Goal: Information Seeking & Learning: Learn about a topic

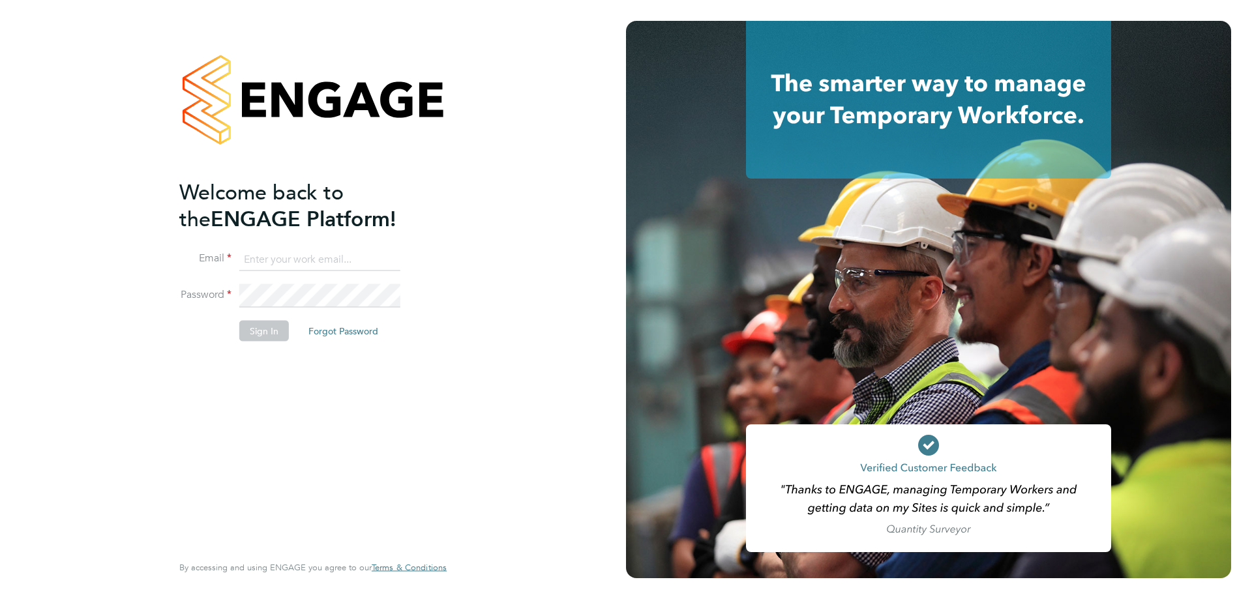
type input "[PERSON_NAME][EMAIL_ADDRESS][PERSON_NAME][DOMAIN_NAME]"
click at [256, 335] on button "Sign In" at bounding box center [264, 330] width 50 height 21
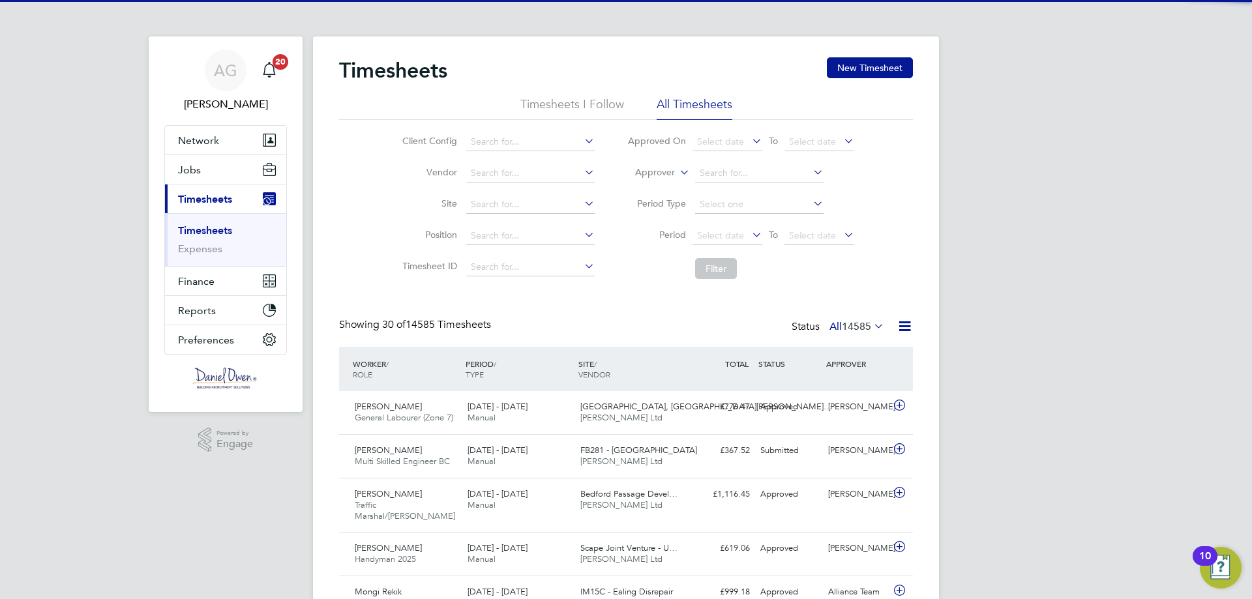
click at [568, 103] on li "Timesheets I Follow" at bounding box center [573, 108] width 104 height 23
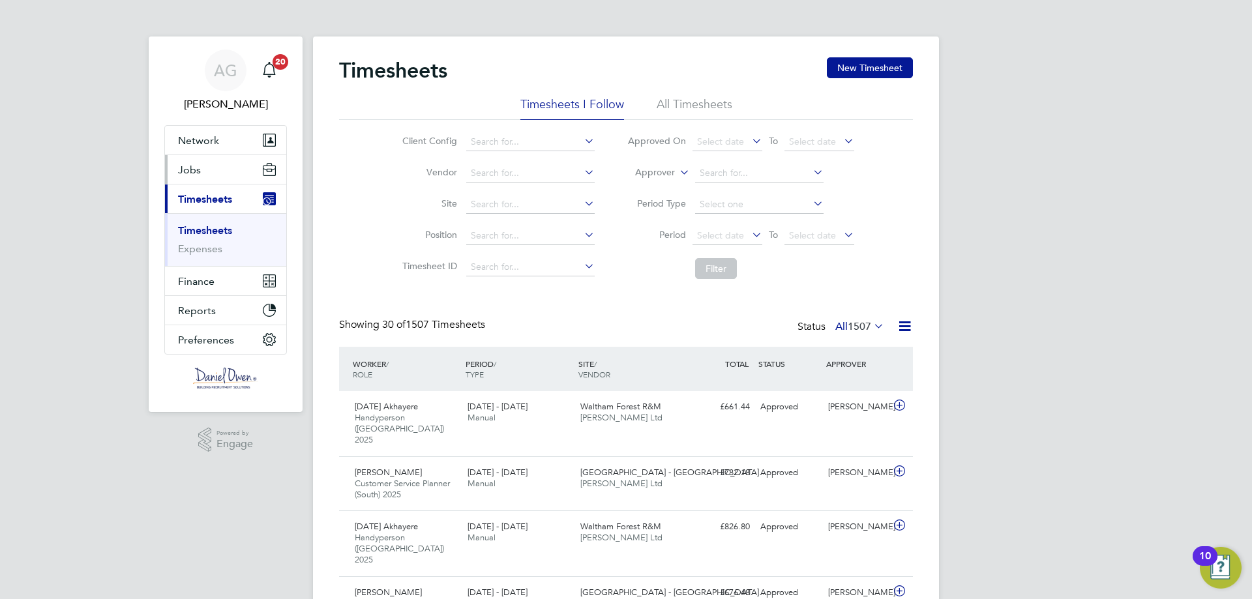
click at [220, 175] on button "Jobs" at bounding box center [225, 169] width 121 height 29
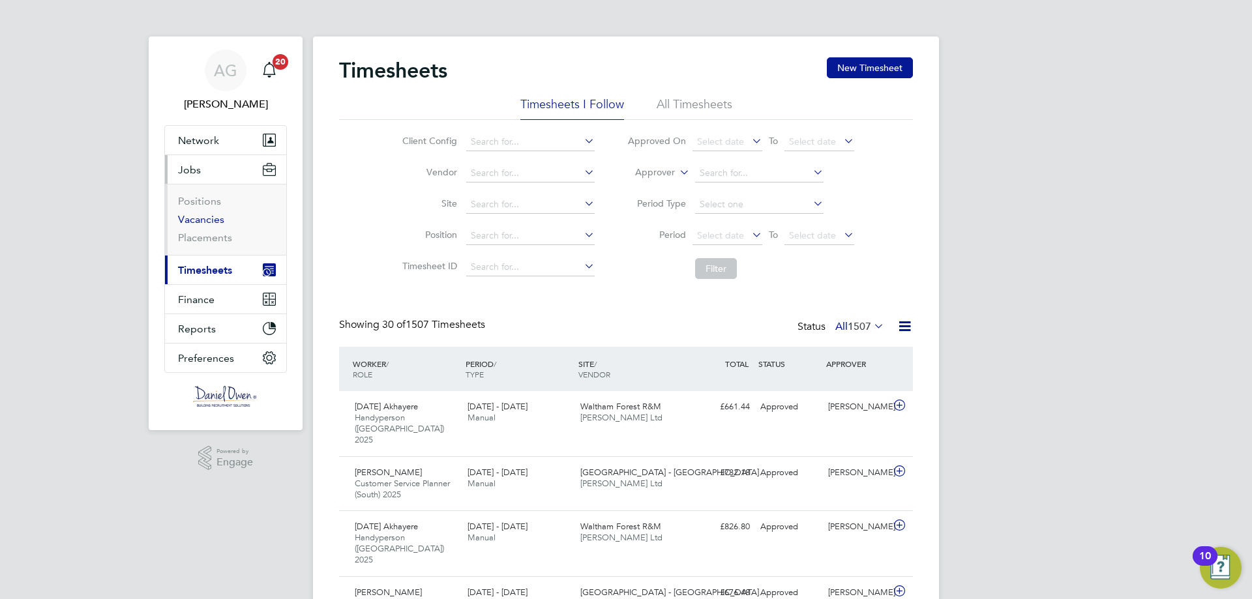
click at [198, 221] on link "Vacancies" at bounding box center [201, 219] width 46 height 12
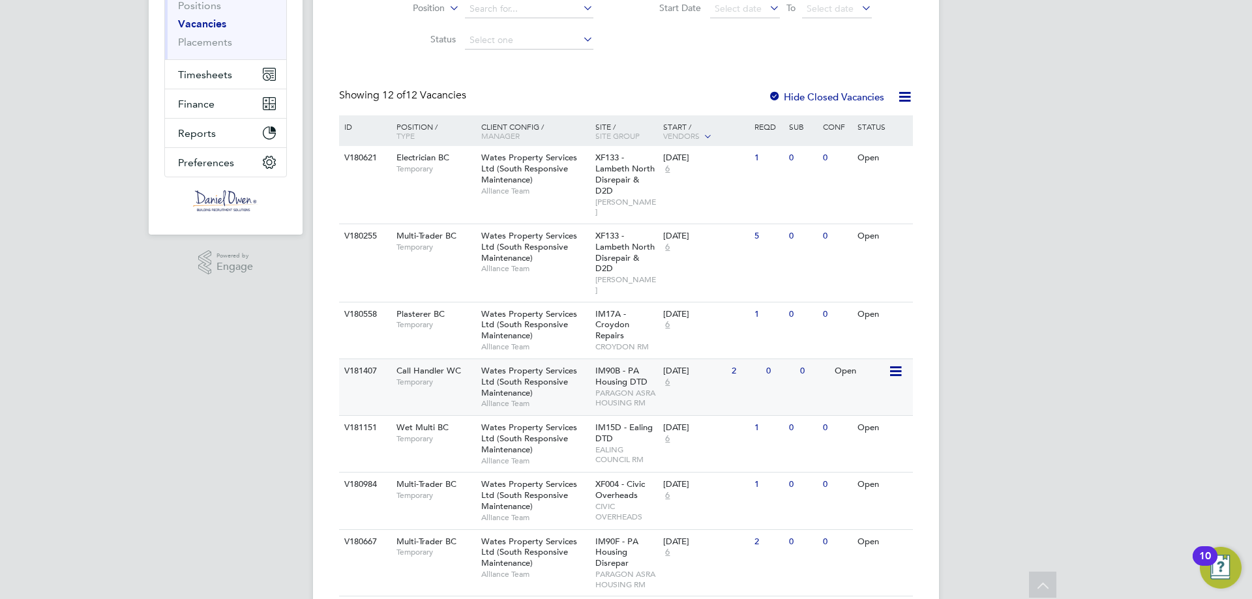
click at [754, 371] on div "V181407 Call Handler WC Temporary Wates Property Services Ltd (South Responsive…" at bounding box center [626, 387] width 574 height 57
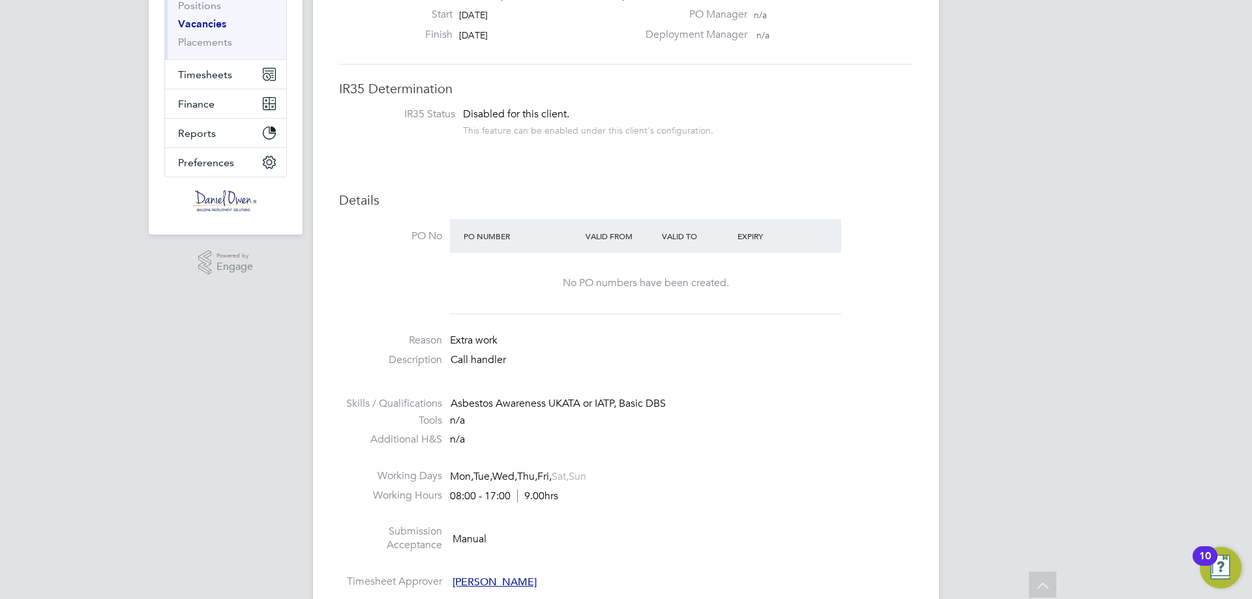
scroll to position [261, 0]
